Goal: Task Accomplishment & Management: Manage account settings

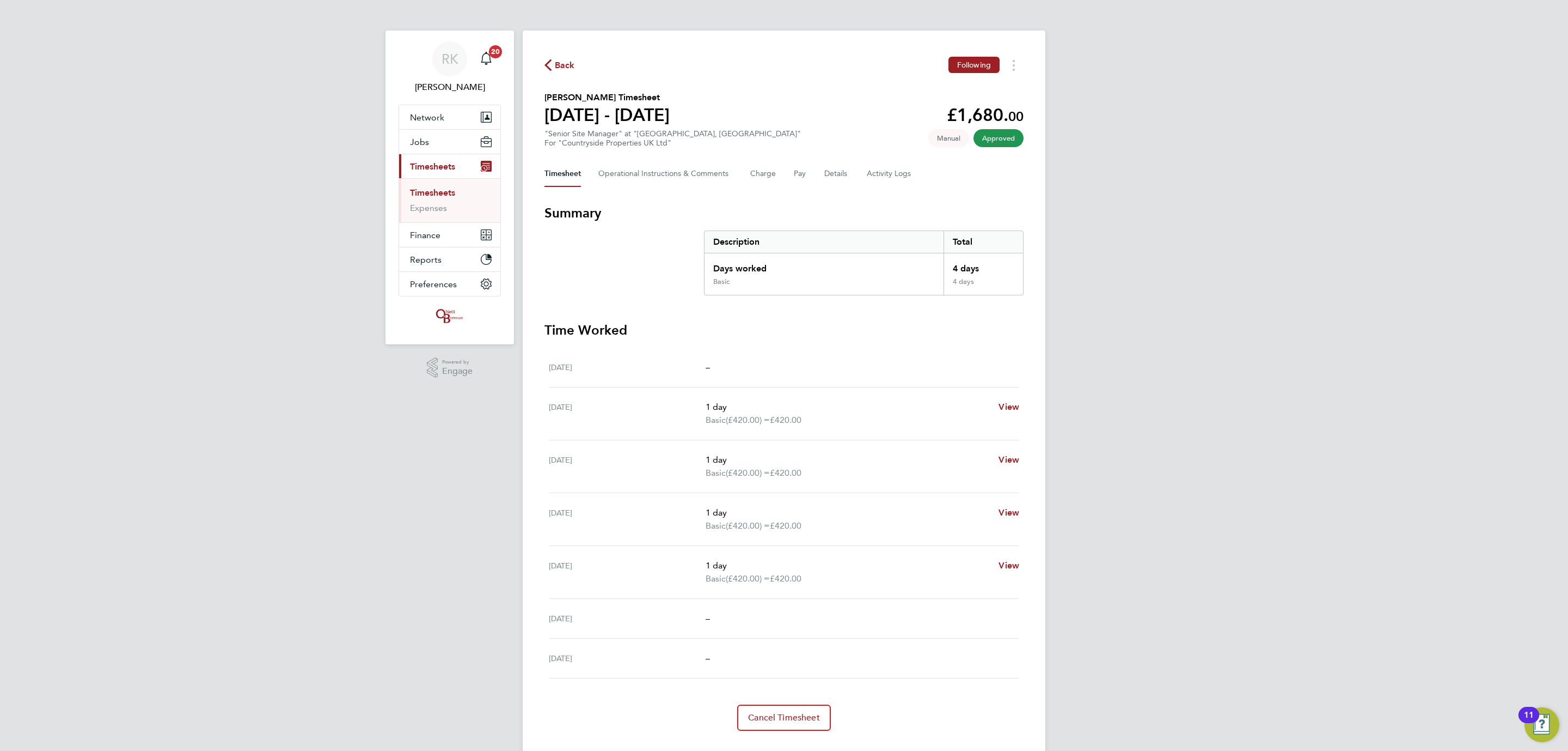
scroll to position [25, 0]
click at [366, 586] on div "RK Reece Kershaw Notifications 20 Applications: Network Team Members Businesses…" at bounding box center [784, 387] width 1568 height 774
click at [811, 167] on div "Timesheet Operational Instructions & Comments Charge Pay Details Activity Logs" at bounding box center [784, 174] width 479 height 26
click at [809, 170] on div "Timesheet Operational Instructions & Comments Charge Pay Details Activity Logs" at bounding box center [784, 174] width 479 height 26
click at [800, 175] on button "Pay" at bounding box center [800, 174] width 13 height 26
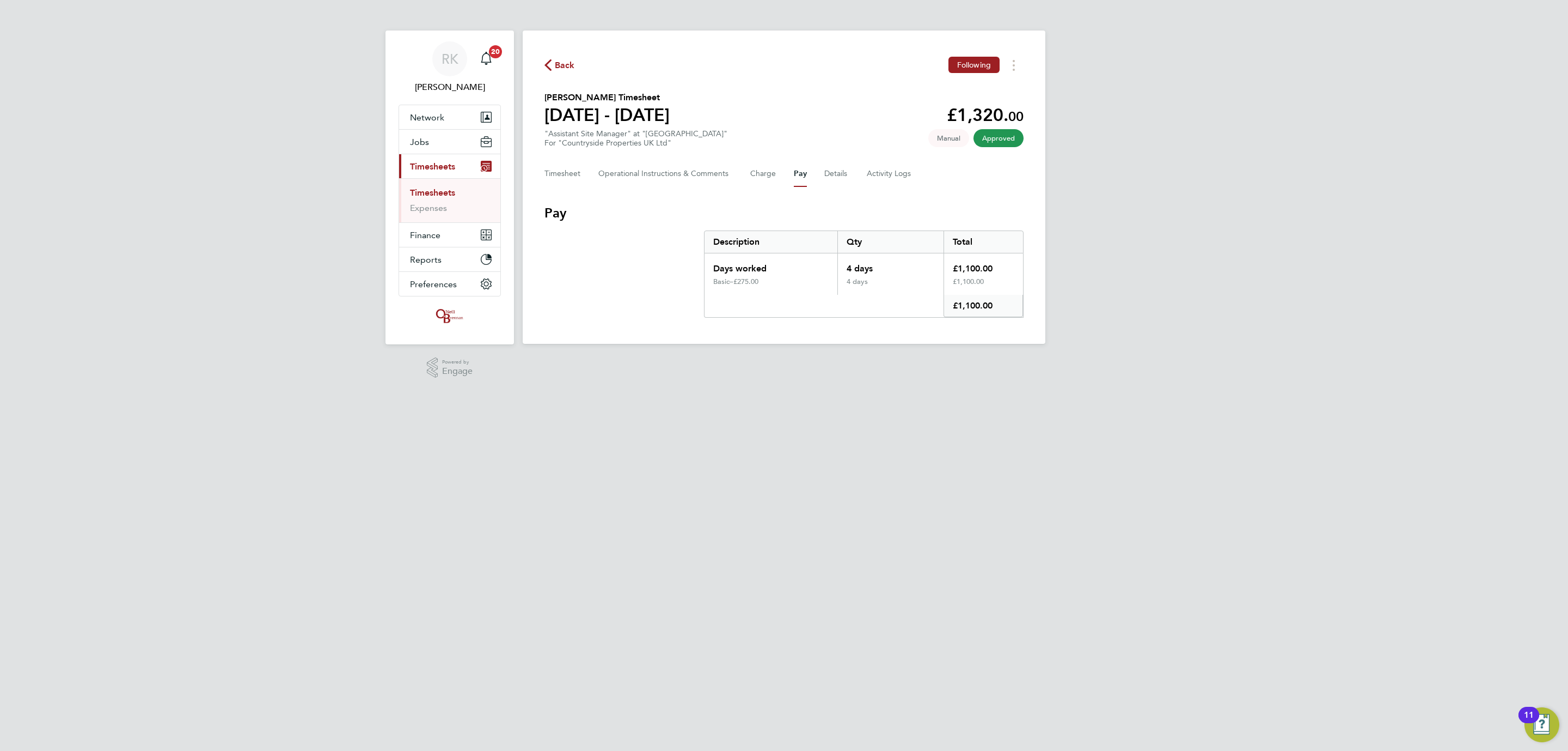
click at [819, 175] on div "Timesheet Operational Instructions & Comments Charge Pay Details Activity Logs" at bounding box center [784, 174] width 479 height 26
click at [835, 179] on button "Details" at bounding box center [836, 174] width 25 height 26
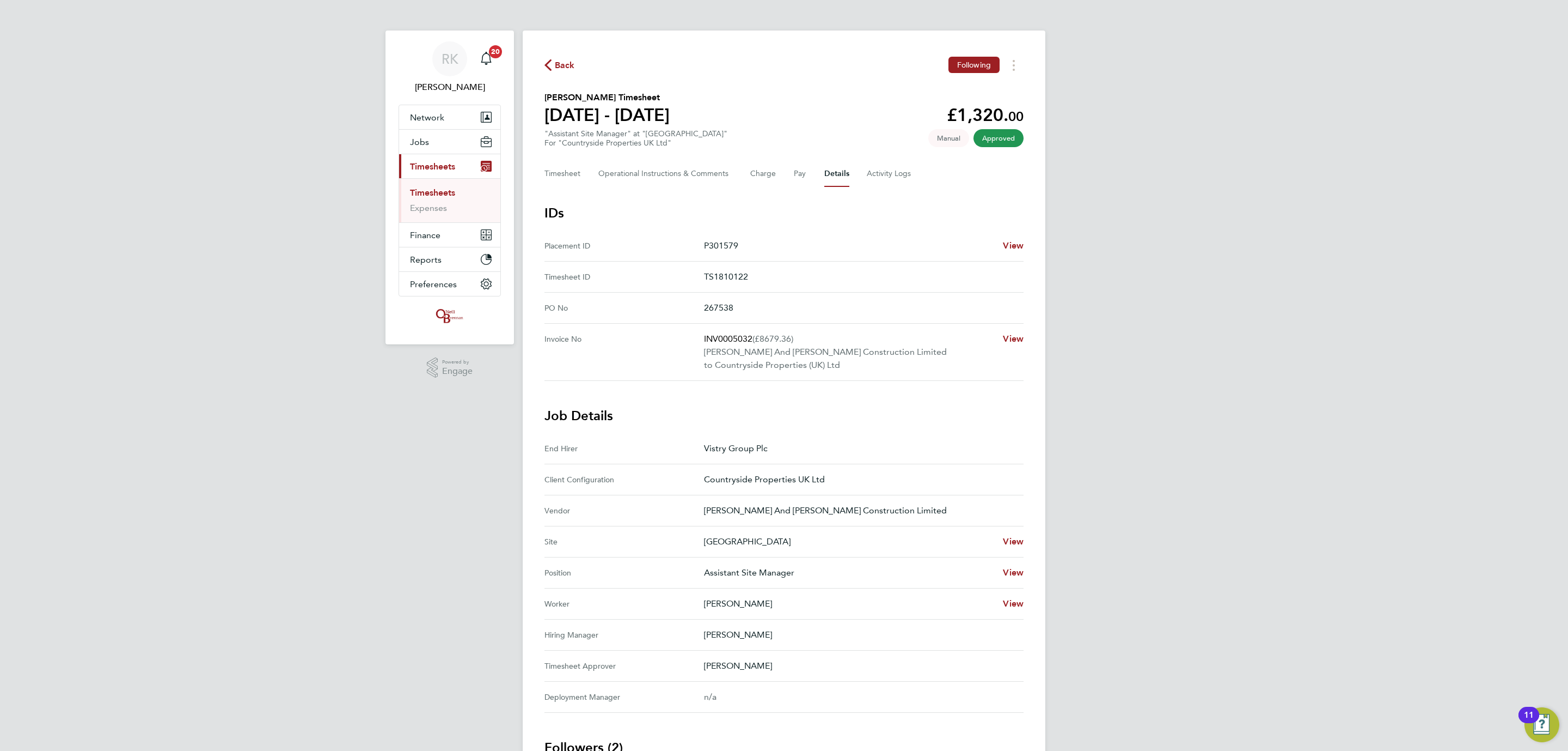
click at [429, 196] on link "Timesheets" at bounding box center [432, 192] width 45 height 11
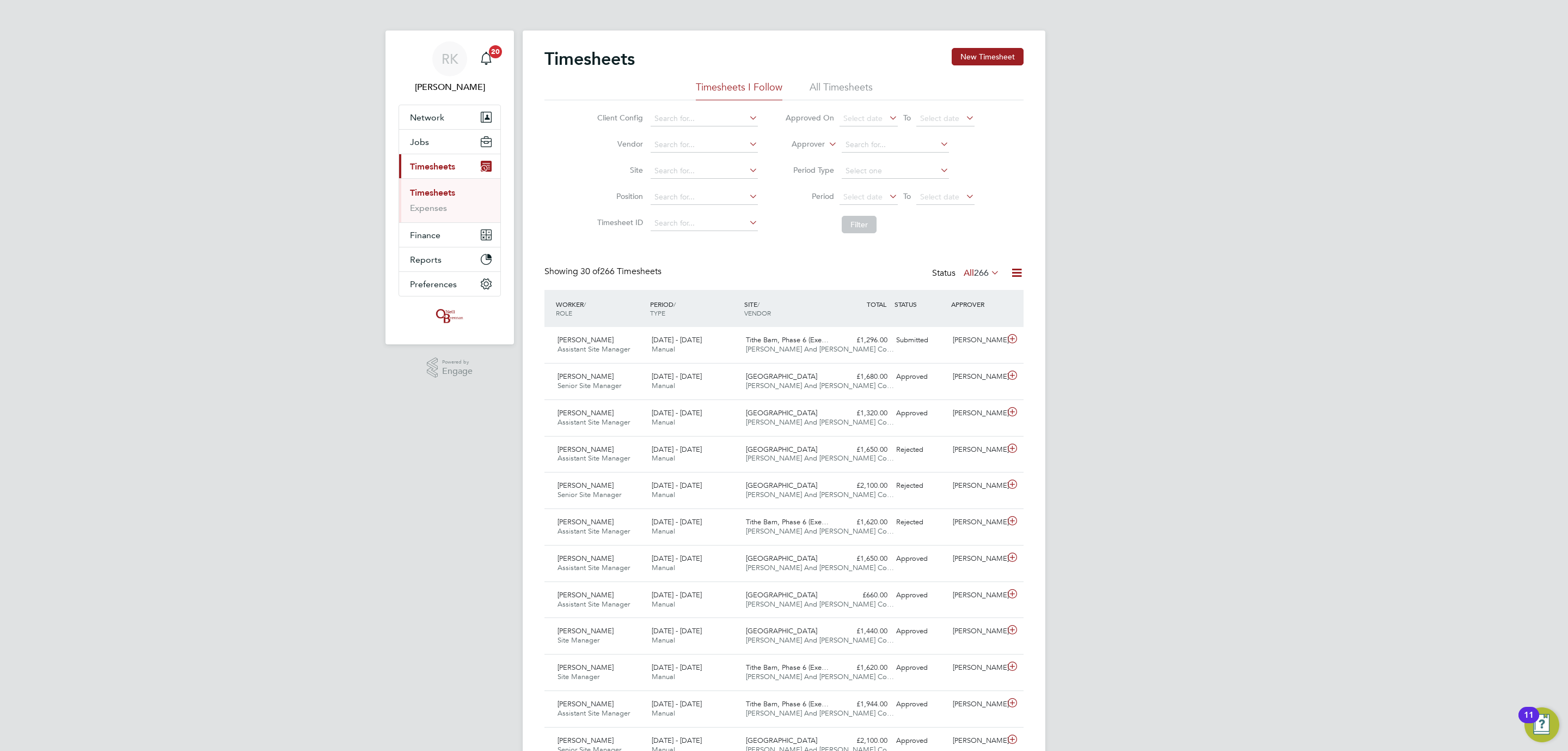
click at [320, 404] on div "RK Reece Kershaw Notifications 20 Applications: Network Team Members Businesses…" at bounding box center [784, 745] width 1568 height 1490
click at [974, 413] on div "Andrew Stanton" at bounding box center [977, 413] width 57 height 18
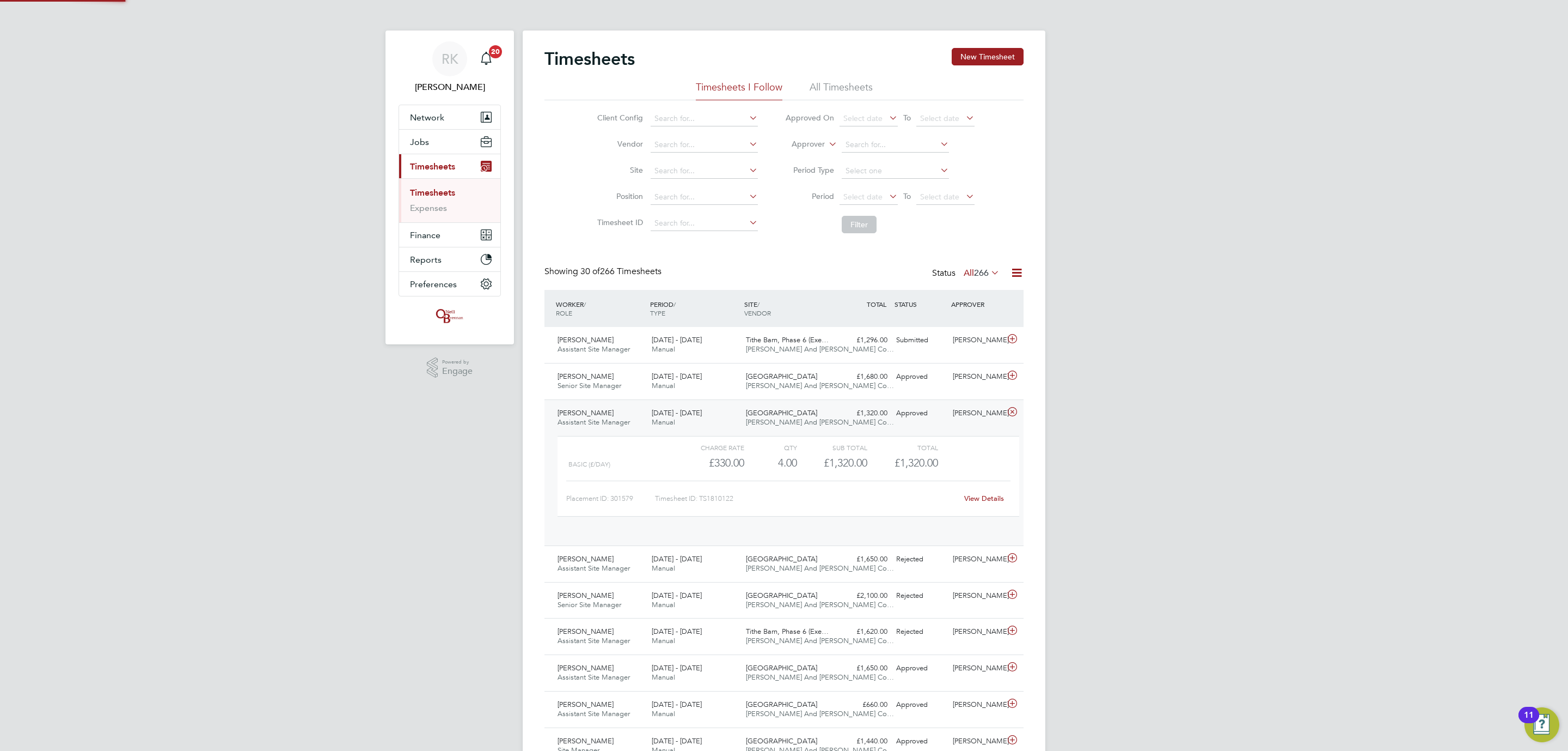
scroll to position [18, 106]
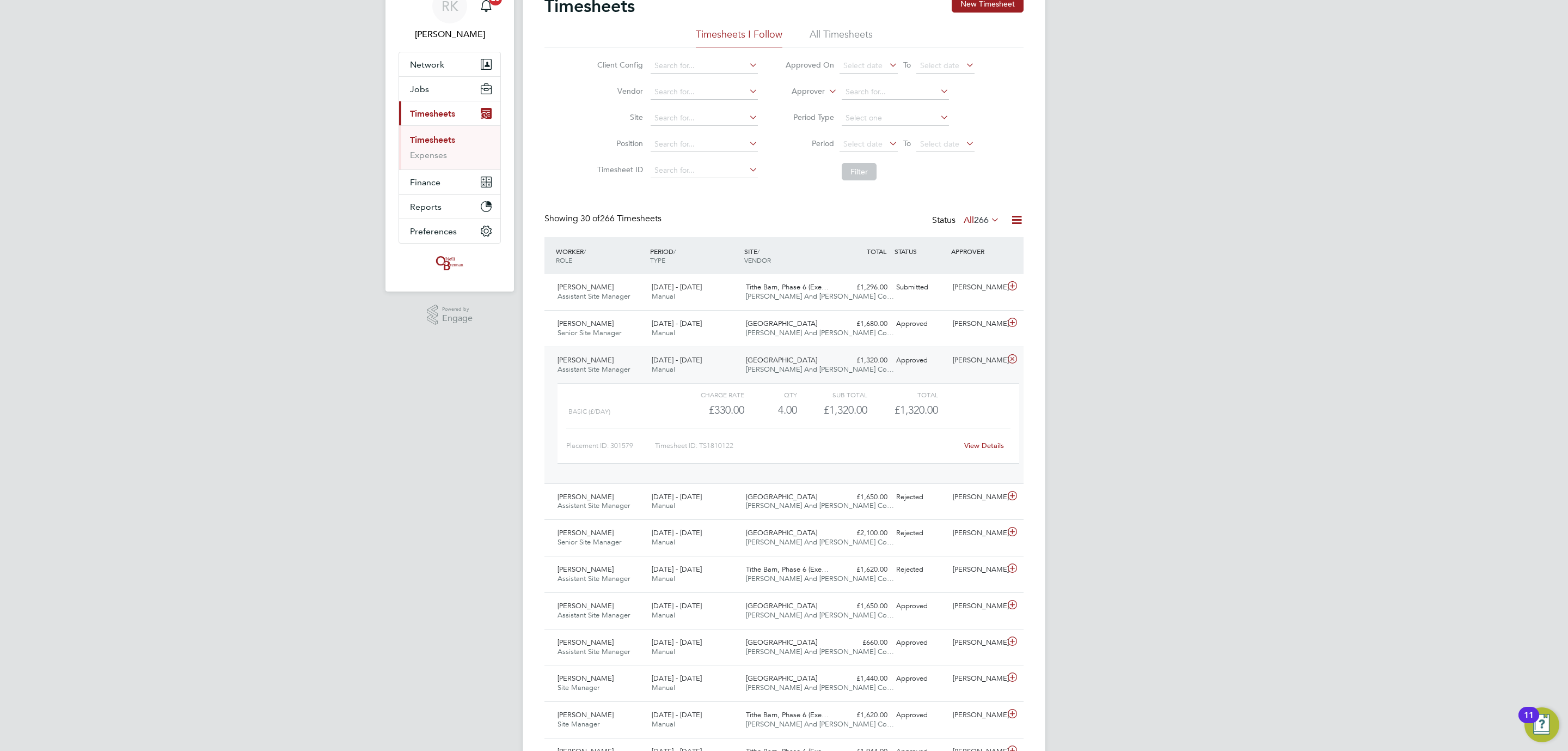
scroll to position [82, 0]
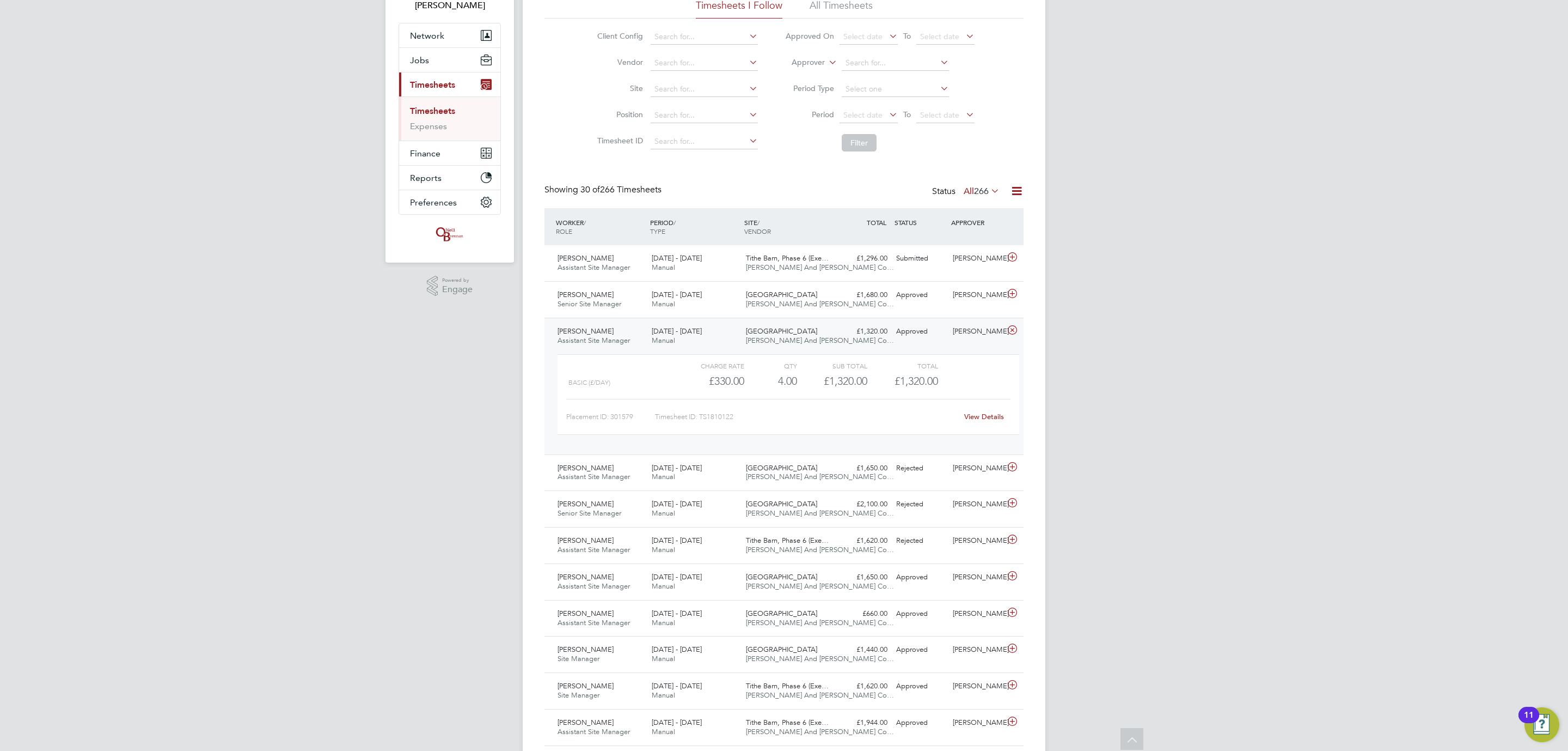
drag, startPoint x: 190, startPoint y: 343, endPoint x: 201, endPoint y: 281, distance: 63.0
click at [190, 343] on div "RK Reece Kershaw Notifications 20 Applications: Network Team Members Businesses…" at bounding box center [784, 713] width 1568 height 1590
